Goal: Information Seeking & Learning: Find specific fact

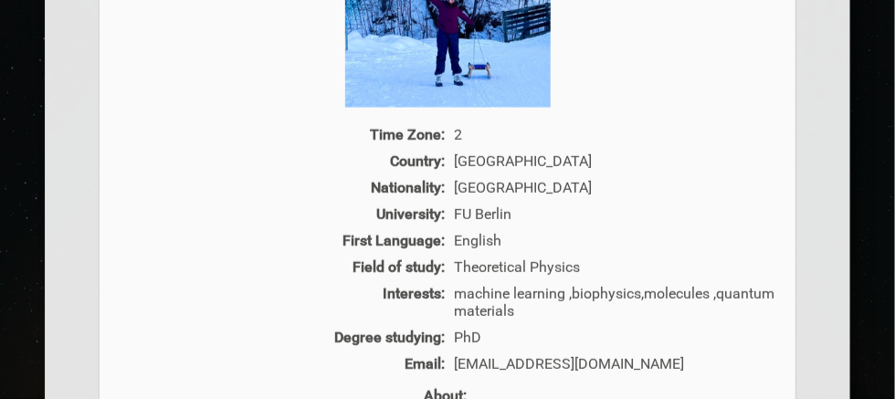
scroll to position [640, 0]
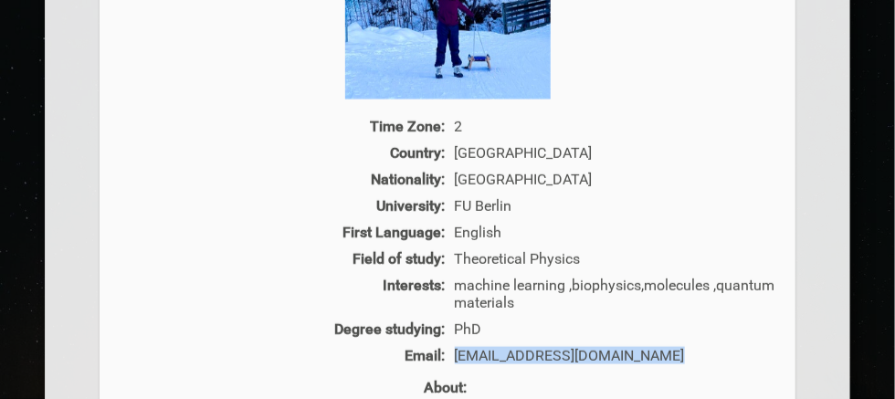
drag, startPoint x: 671, startPoint y: 364, endPoint x: 450, endPoint y: 366, distance: 220.2
click at [450, 365] on div "[EMAIL_ADDRESS][DOMAIN_NAME]" at bounding box center [614, 355] width 328 height 17
copy div "[EMAIL_ADDRESS][DOMAIN_NAME]"
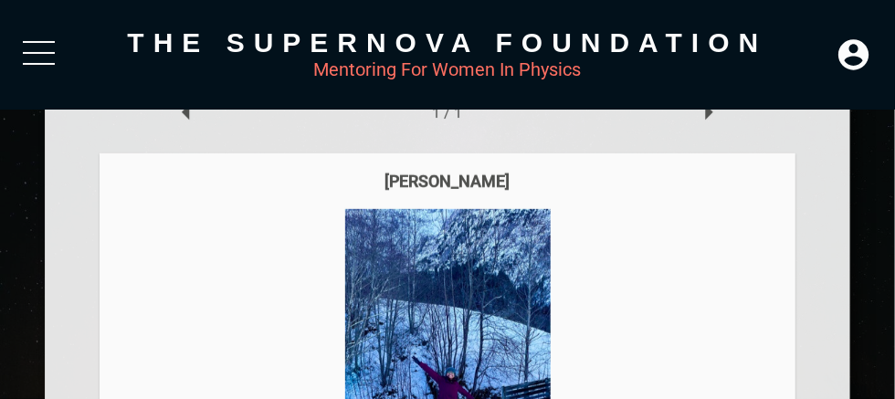
scroll to position [183, 0]
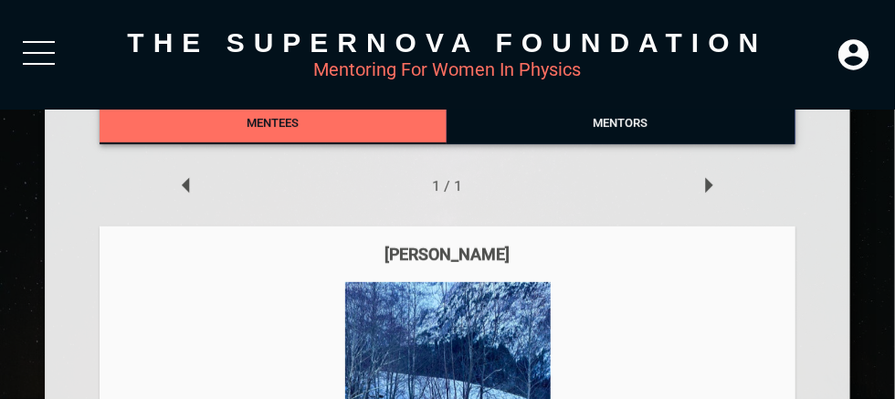
drag, startPoint x: 534, startPoint y: 253, endPoint x: 353, endPoint y: 219, distance: 184.9
copy div "[PERSON_NAME]"
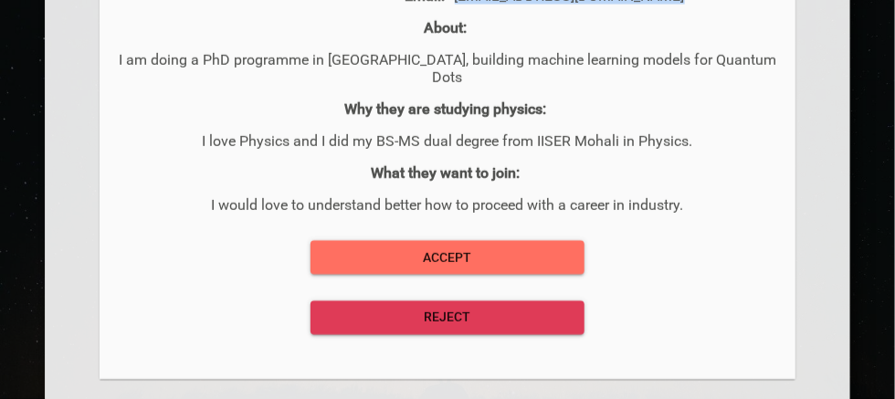
scroll to position [1005, 0]
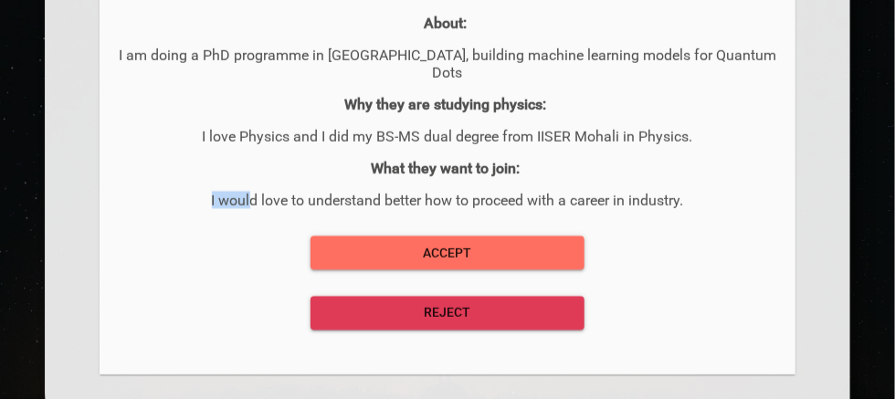
drag, startPoint x: 206, startPoint y: 191, endPoint x: 248, endPoint y: 180, distance: 42.6
click at [248, 180] on div "What they want to join: I would love to understand better how to proceed with a…" at bounding box center [448, 183] width 660 height 49
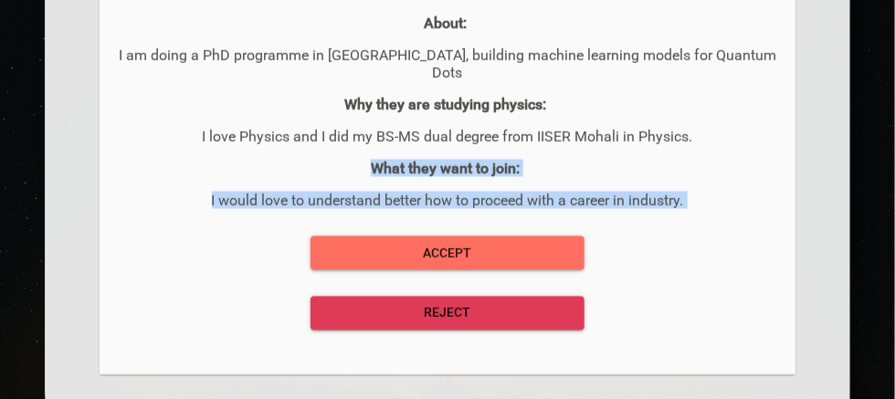
drag, startPoint x: 374, startPoint y: 158, endPoint x: 714, endPoint y: 199, distance: 342.4
copy div "What they want to join: I would love to understand better how to proceed with a…"
